Goal: Task Accomplishment & Management: Manage account settings

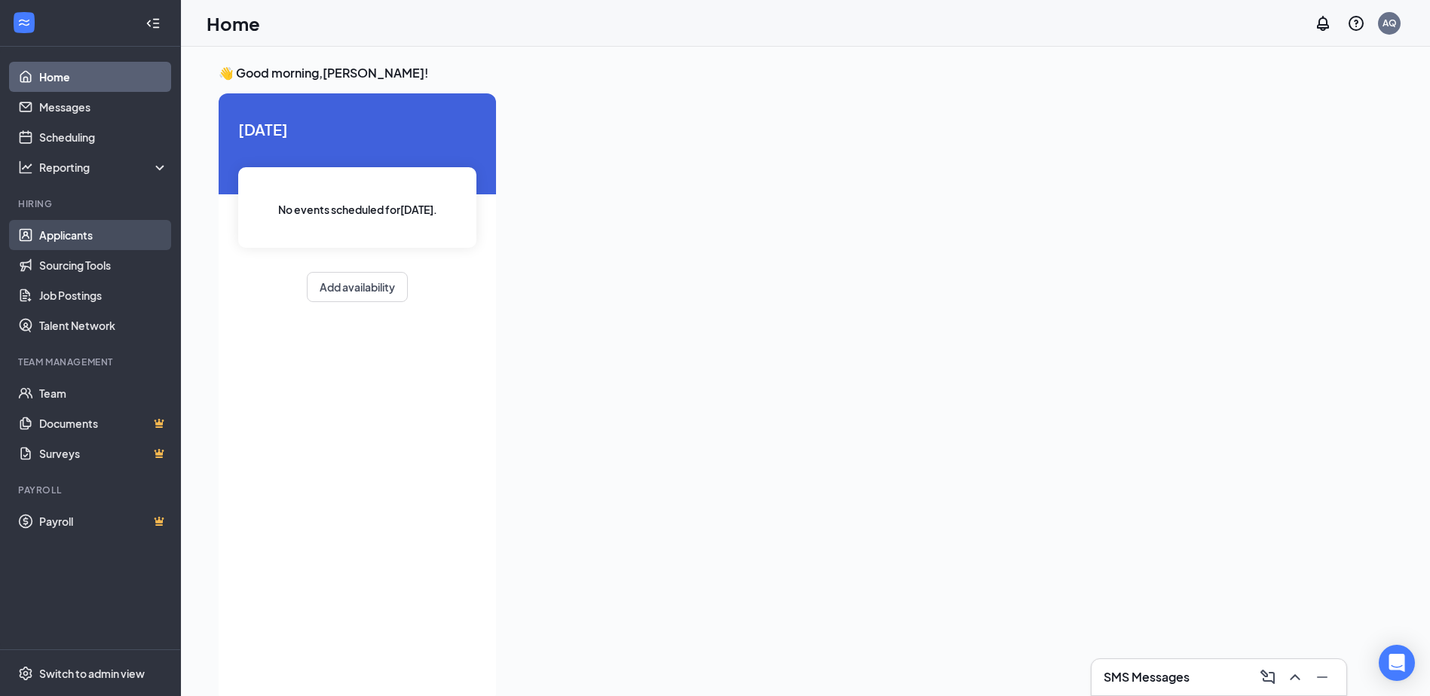
click at [67, 234] on link "Applicants" at bounding box center [103, 235] width 129 height 30
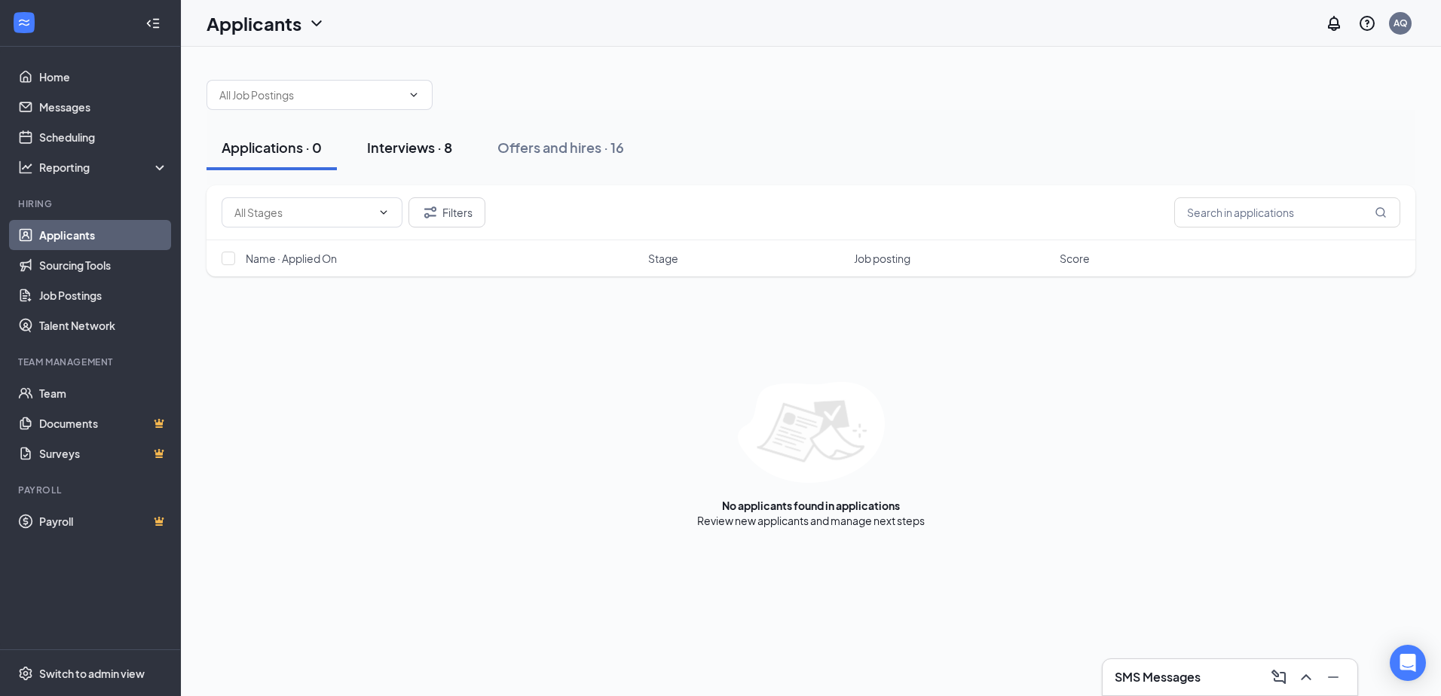
click at [421, 139] on div "Interviews · 8" at bounding box center [409, 147] width 85 height 19
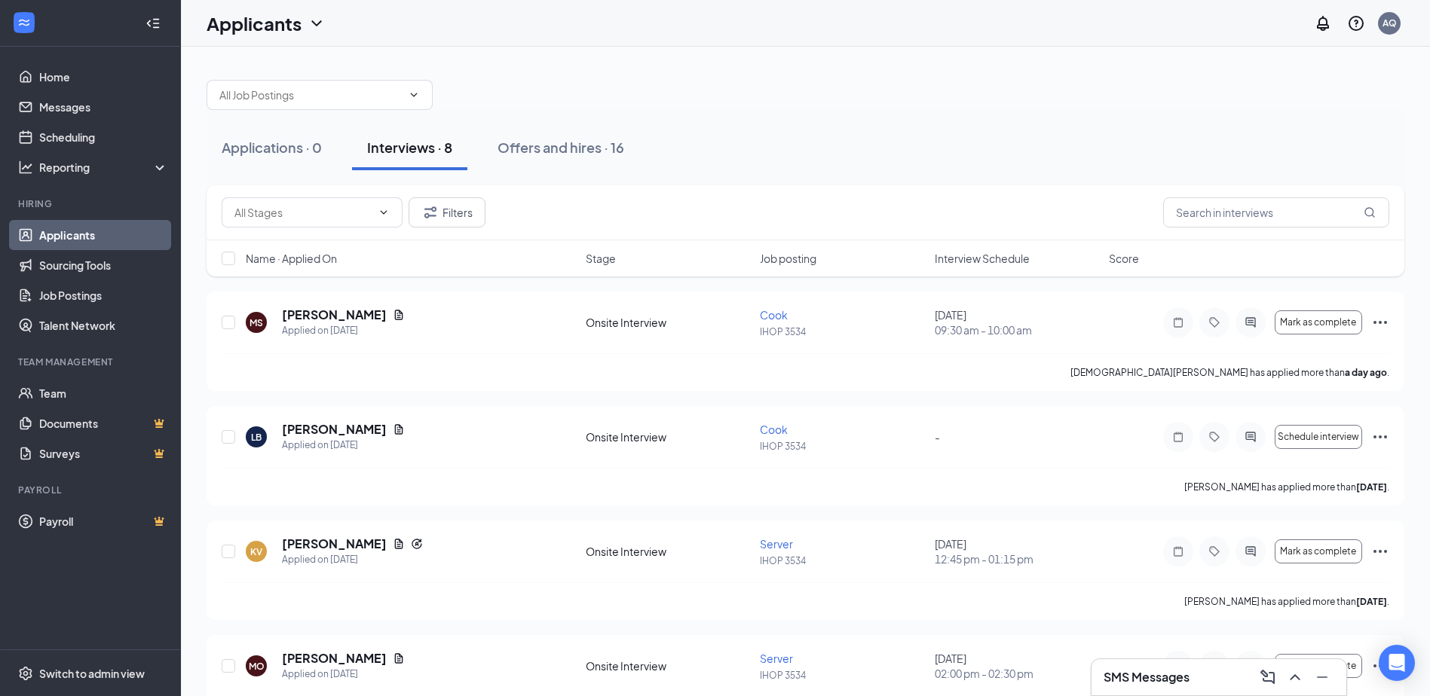
click at [1134, 671] on h3 "SMS Messages" at bounding box center [1146, 677] width 86 height 17
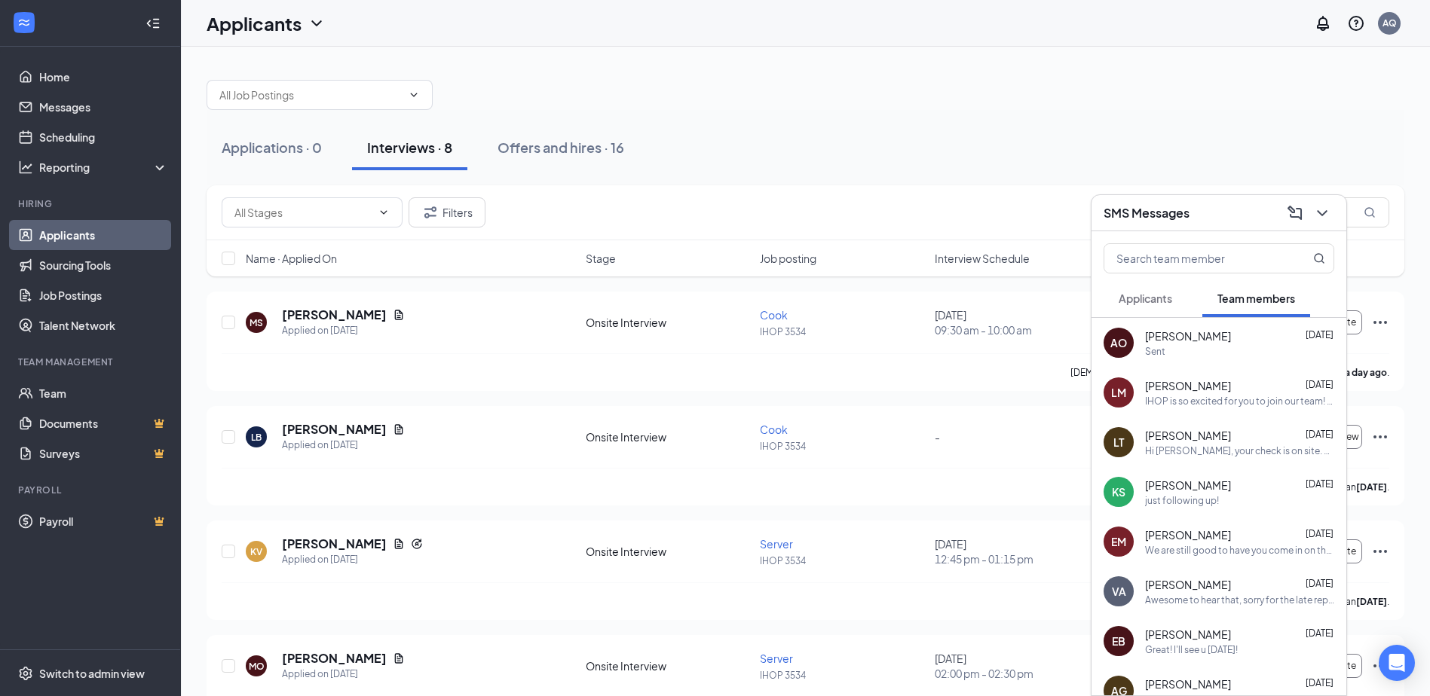
click at [1200, 345] on div "Sent" at bounding box center [1239, 351] width 189 height 13
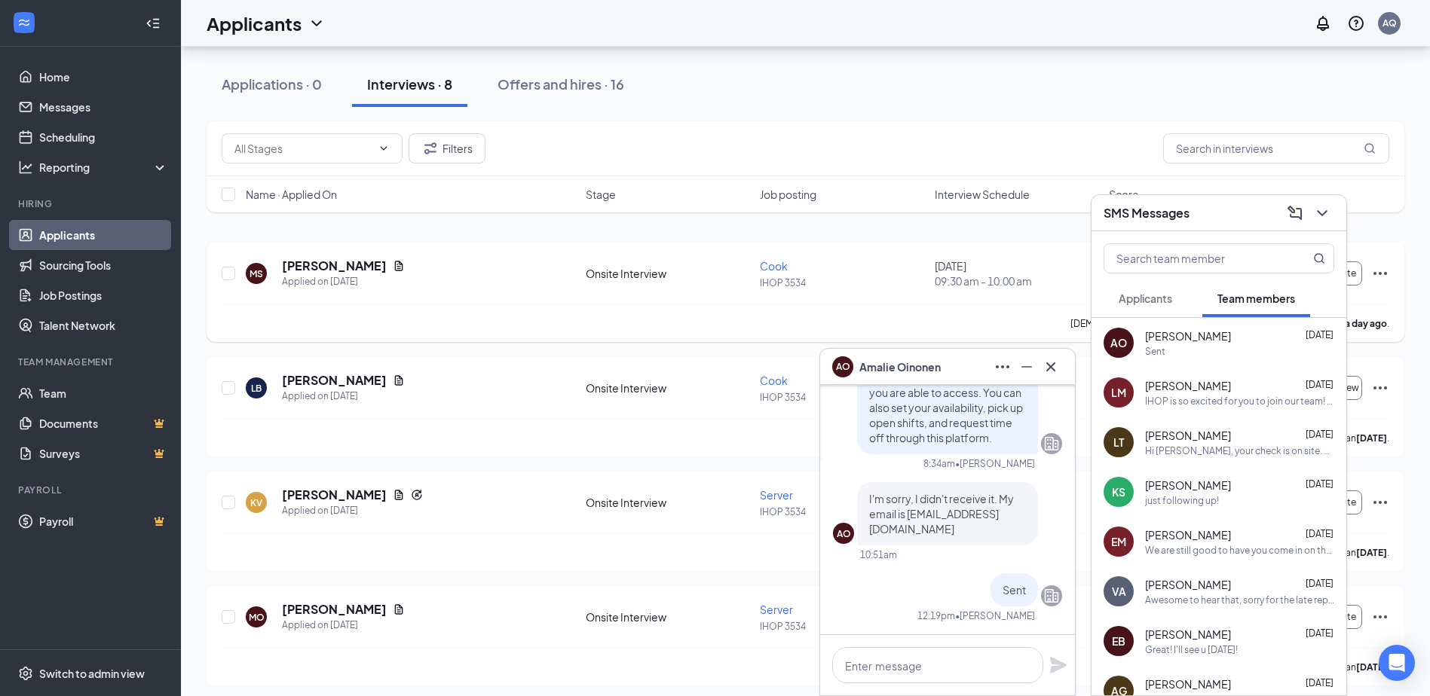
scroll to position [75, 0]
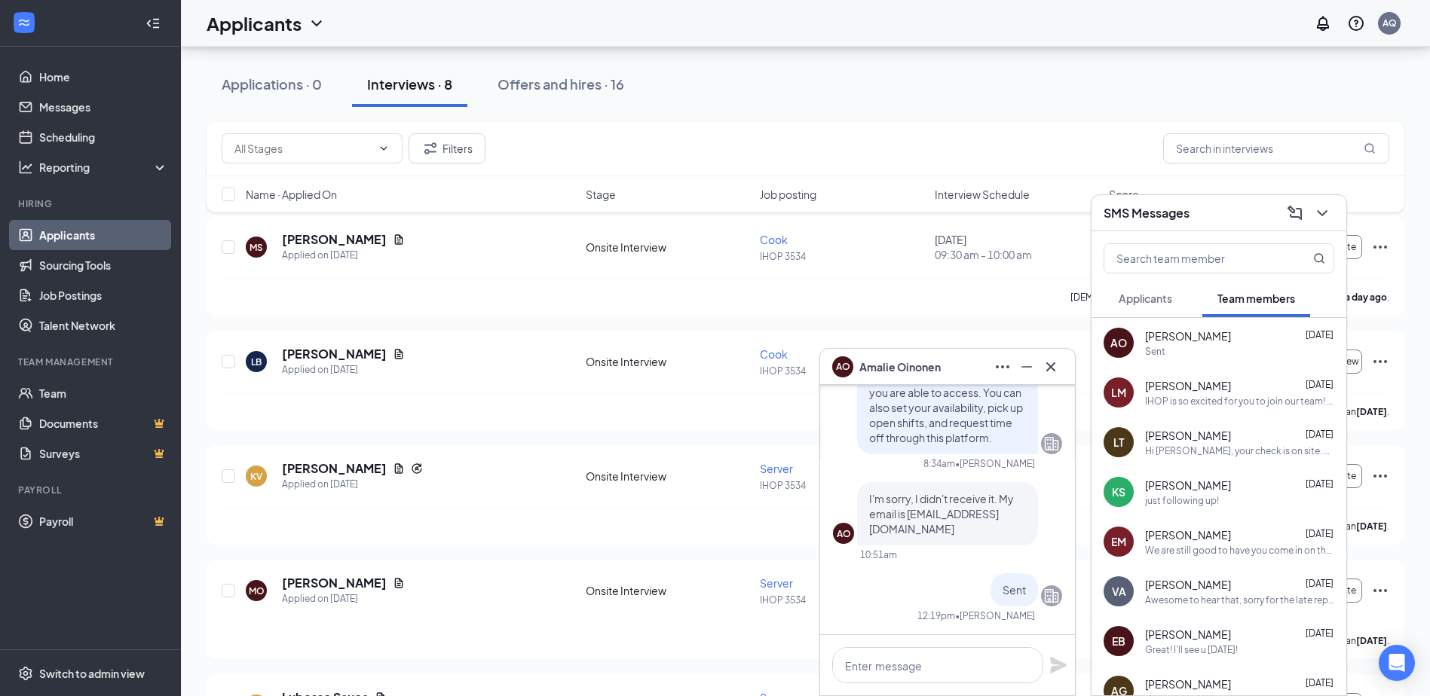
click at [920, 363] on span "[PERSON_NAME]" at bounding box center [899, 367] width 81 height 17
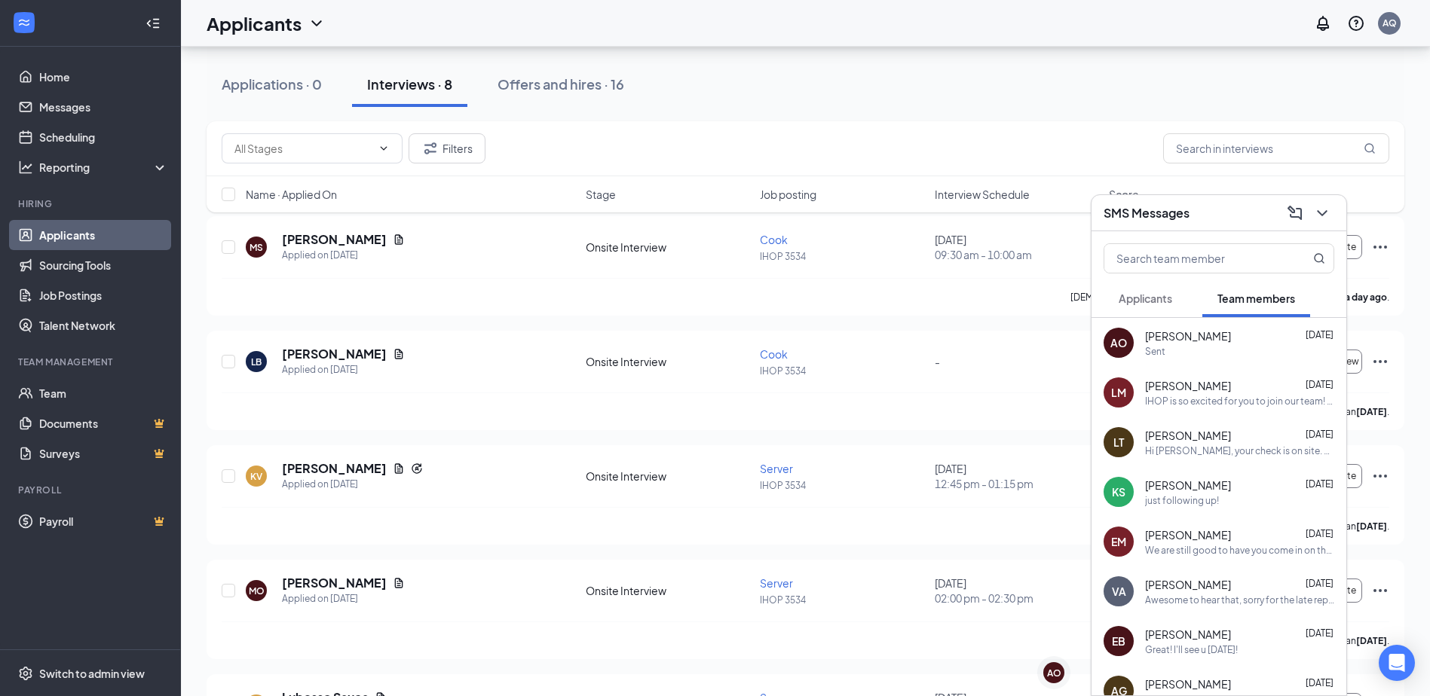
click at [1166, 211] on h3 "SMS Messages" at bounding box center [1146, 213] width 86 height 17
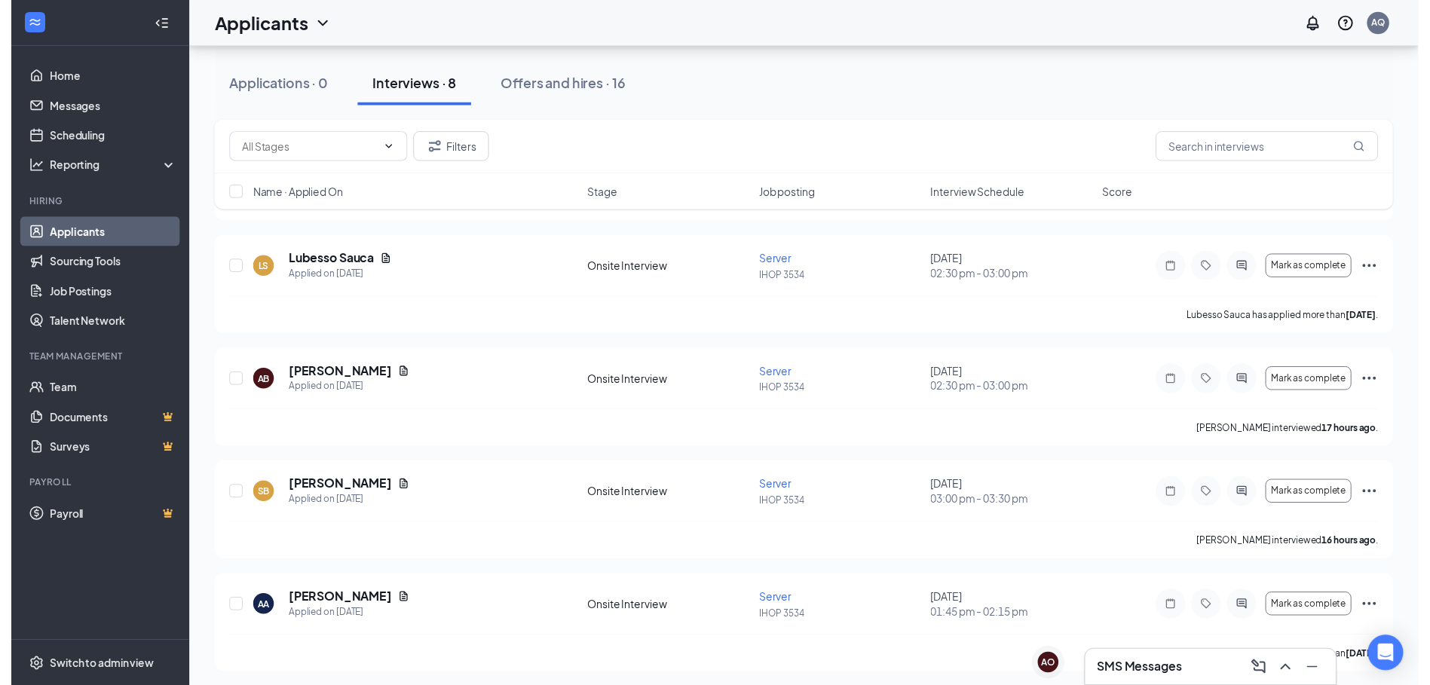
scroll to position [515, 0]
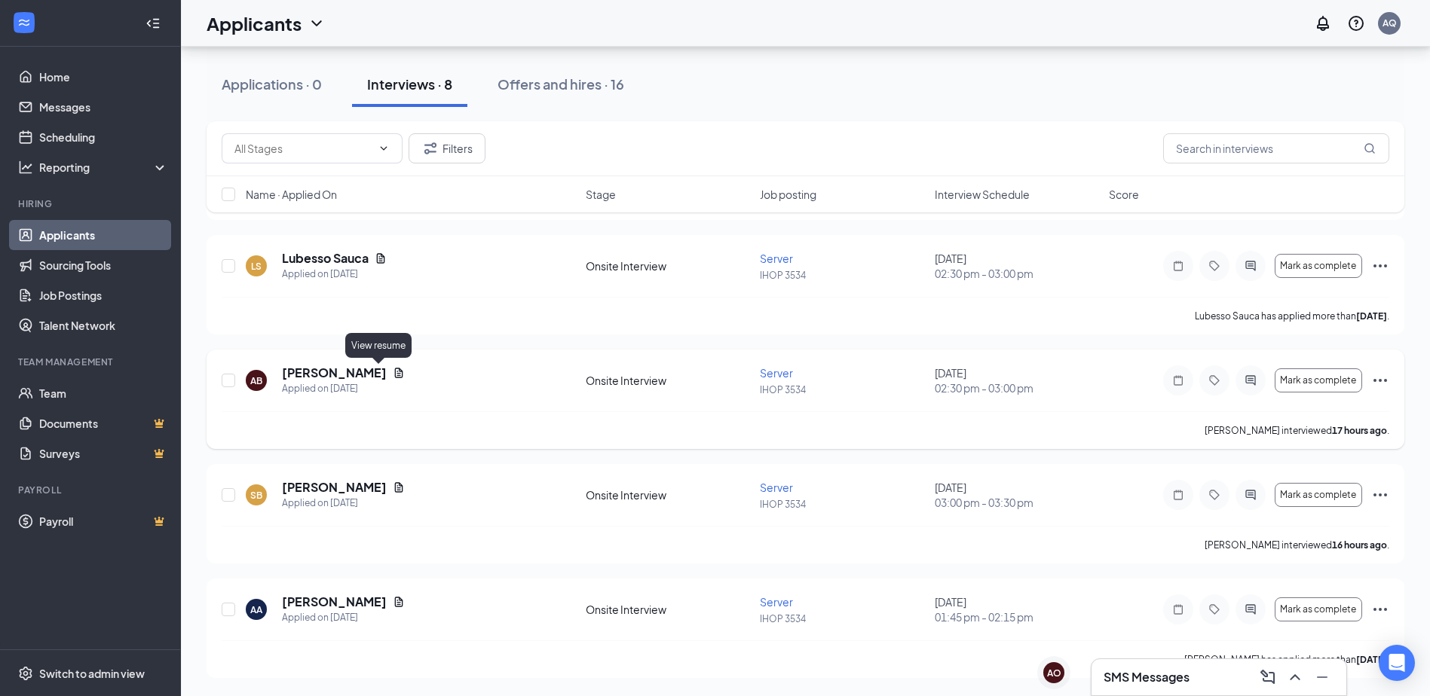
click at [393, 373] on icon "Document" at bounding box center [399, 373] width 12 height 12
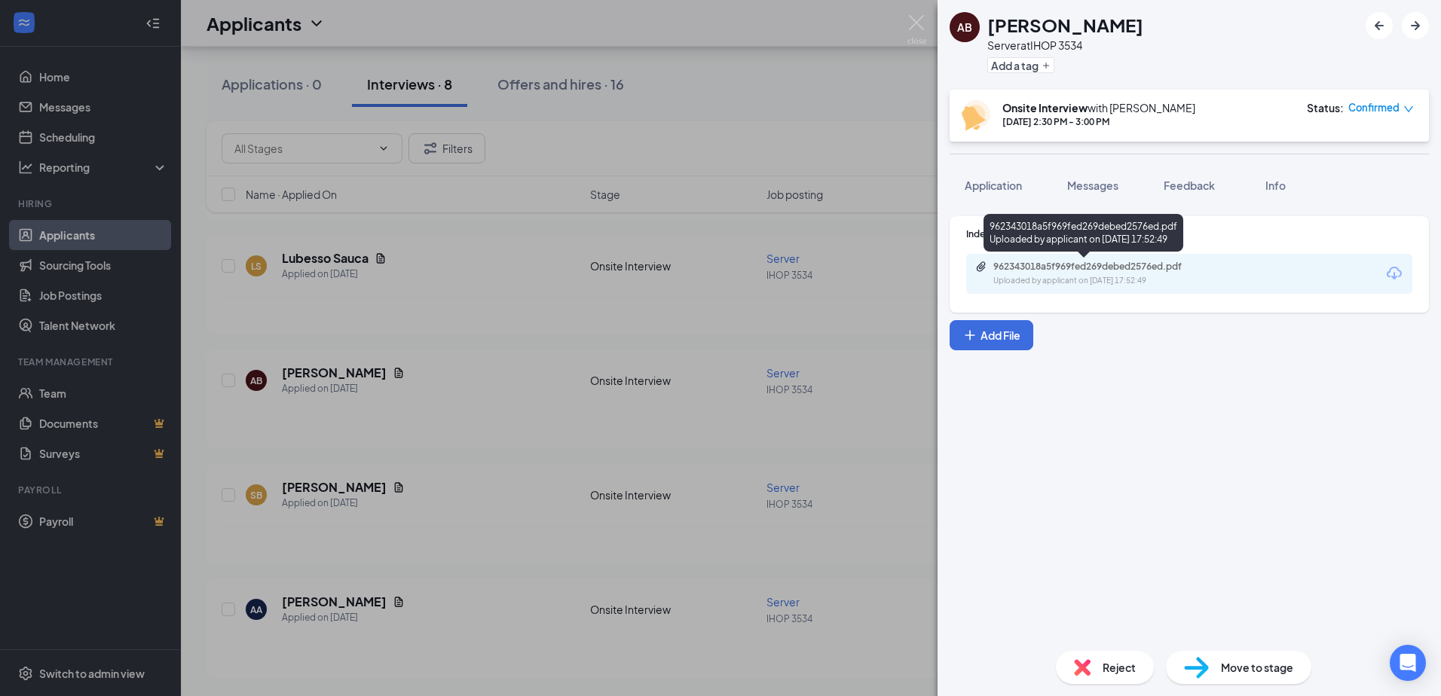
click at [1061, 268] on div "962343018a5f969fed269debed2576ed.pdf" at bounding box center [1098, 267] width 211 height 12
click at [739, 57] on div "AB [PERSON_NAME] Server at IHOP 3534 Add a tag Onsite Interview with [PERSON_NA…" at bounding box center [720, 348] width 1441 height 696
